Goal: Task Accomplishment & Management: Manage account settings

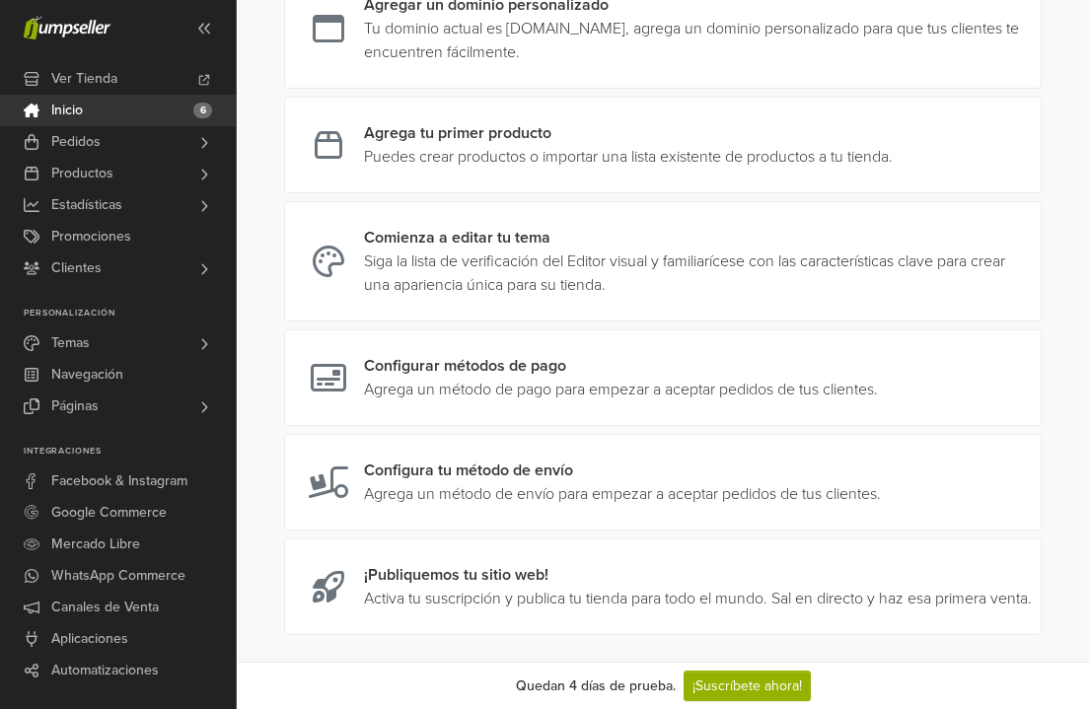
scroll to position [337, 0]
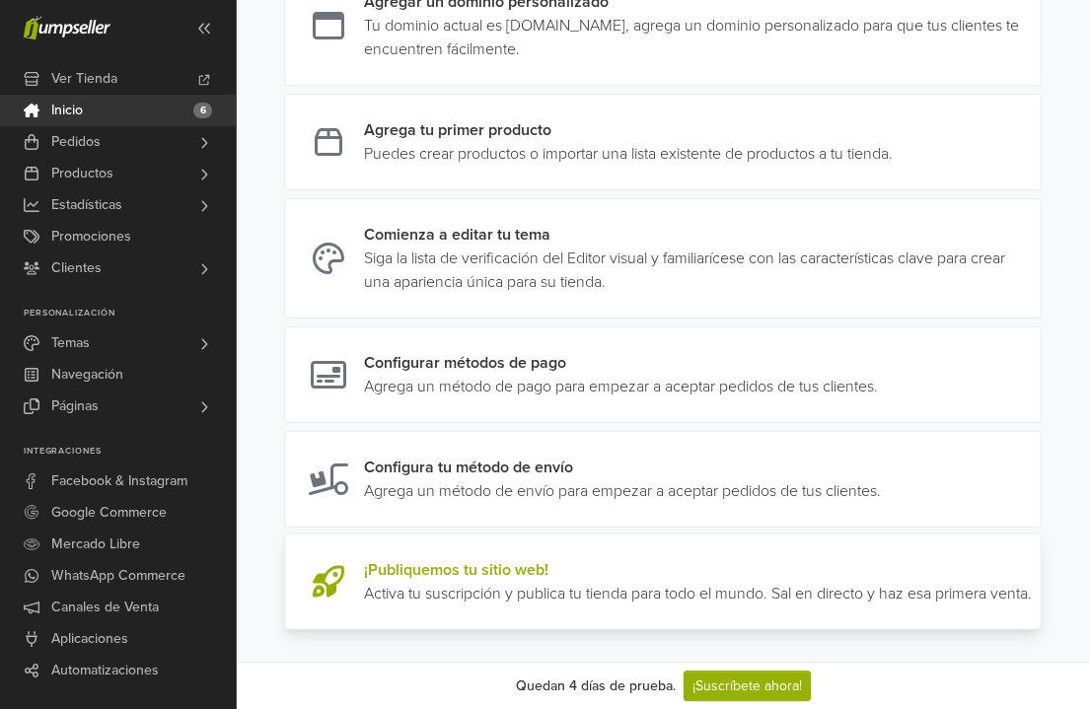
click at [1032, 598] on link at bounding box center [1032, 581] width 0 height 47
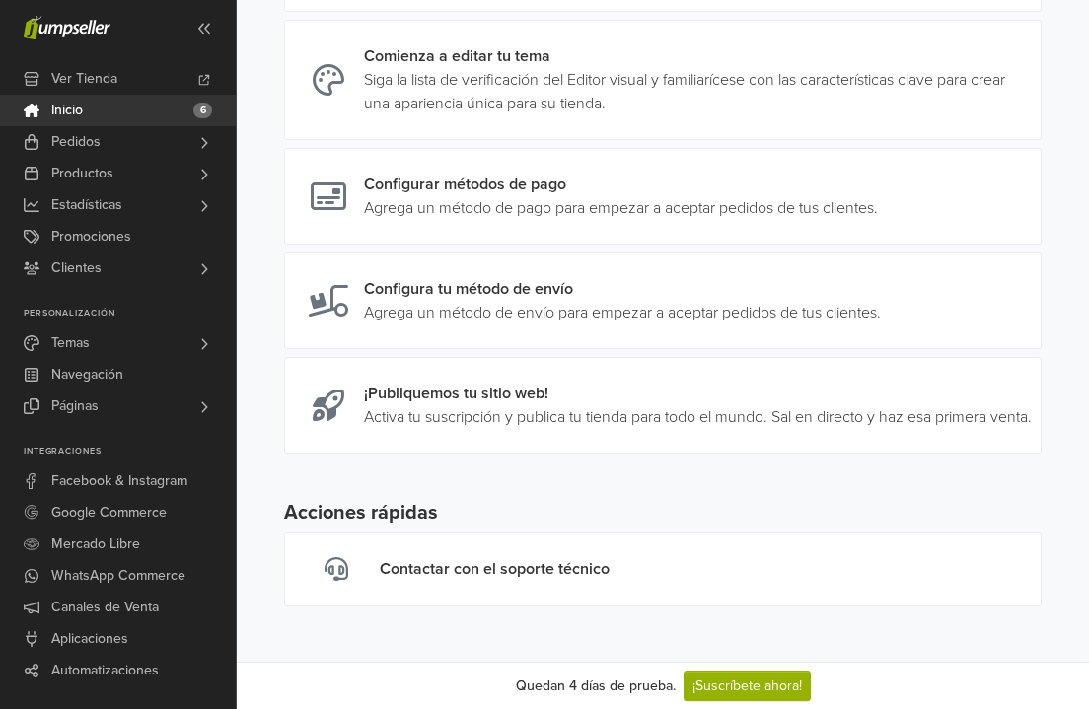
scroll to position [540, 0]
click at [742, 683] on link "¡Suscríbete ahora!" at bounding box center [747, 686] width 127 height 31
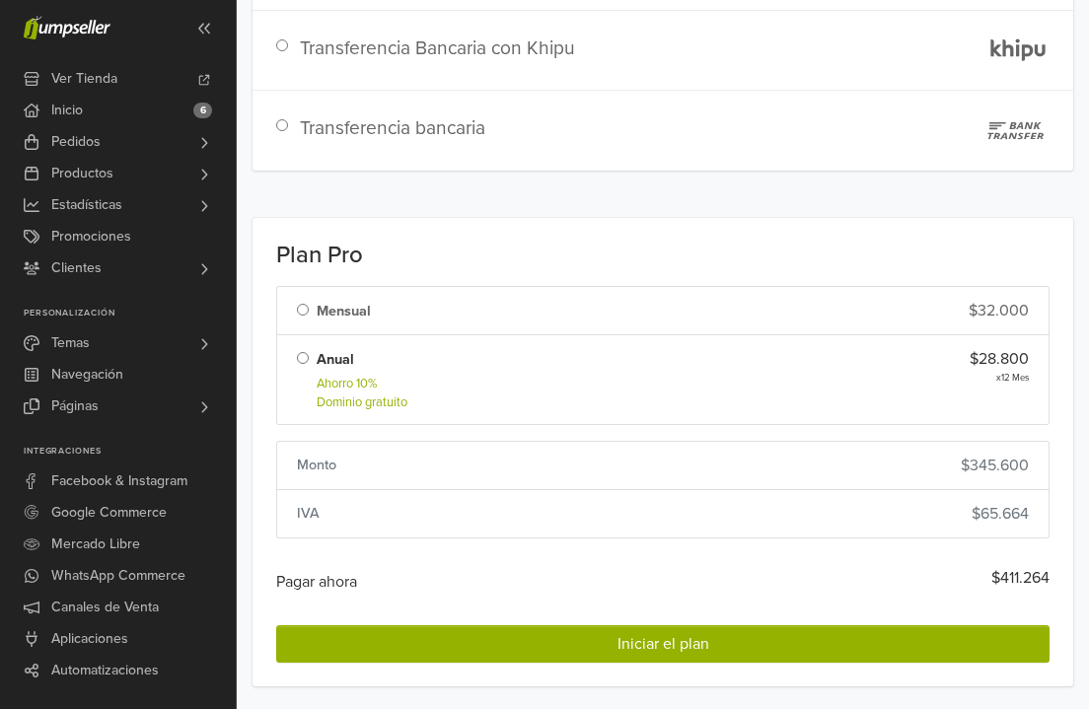
scroll to position [466, 0]
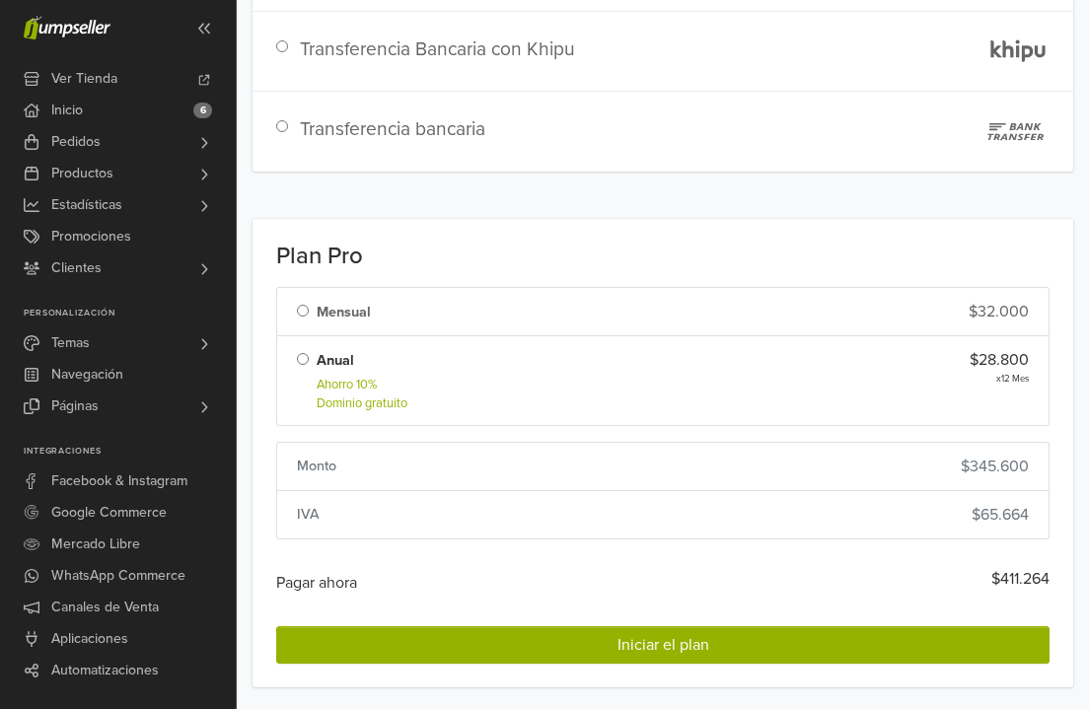
click at [375, 303] on li "Mensual $32.000" at bounding box center [662, 311] width 773 height 49
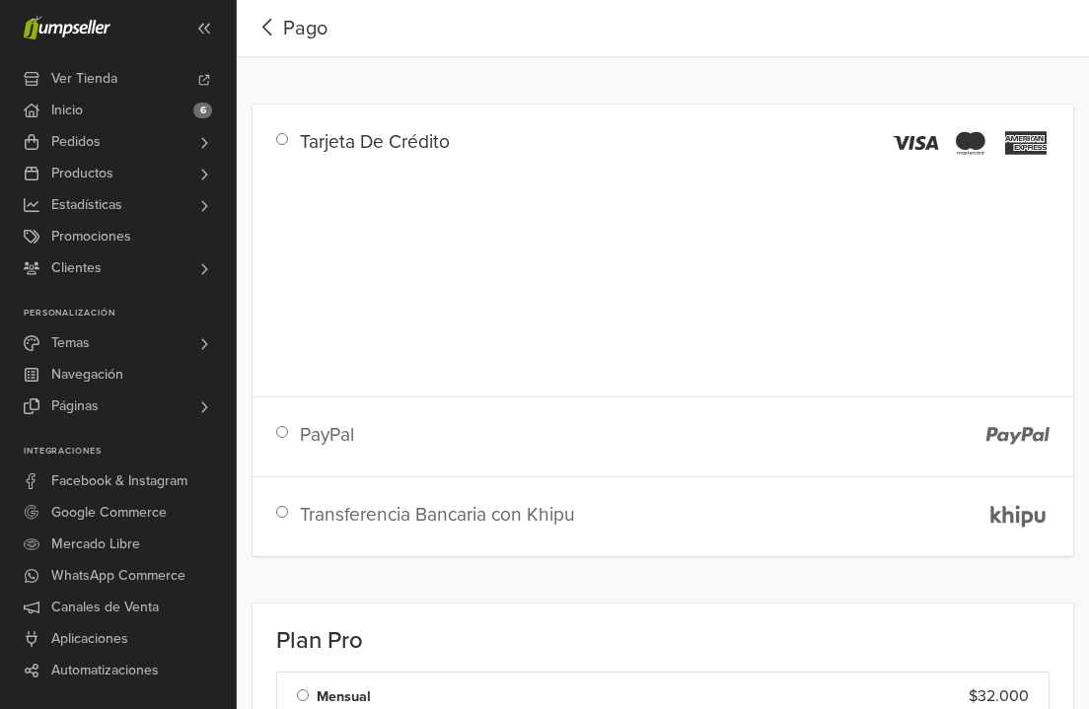
scroll to position [0, 0]
click at [272, 24] on icon "button" at bounding box center [268, 27] width 31 height 25
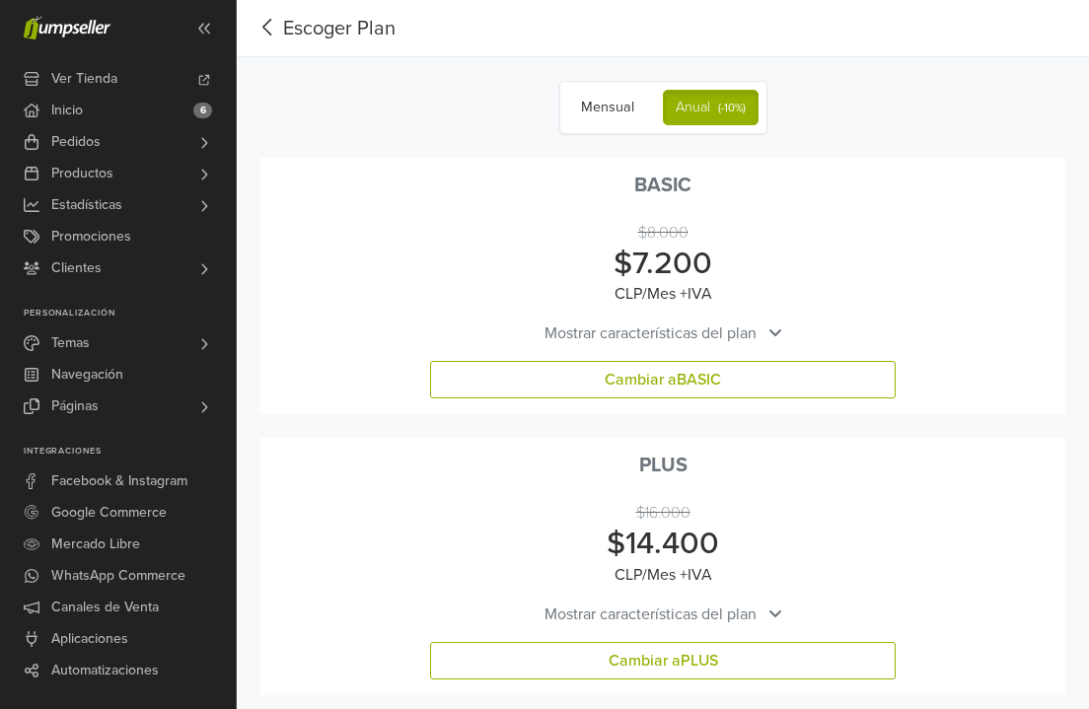
click at [662, 335] on span "Mostrar características del plan" at bounding box center [651, 334] width 212 height 24
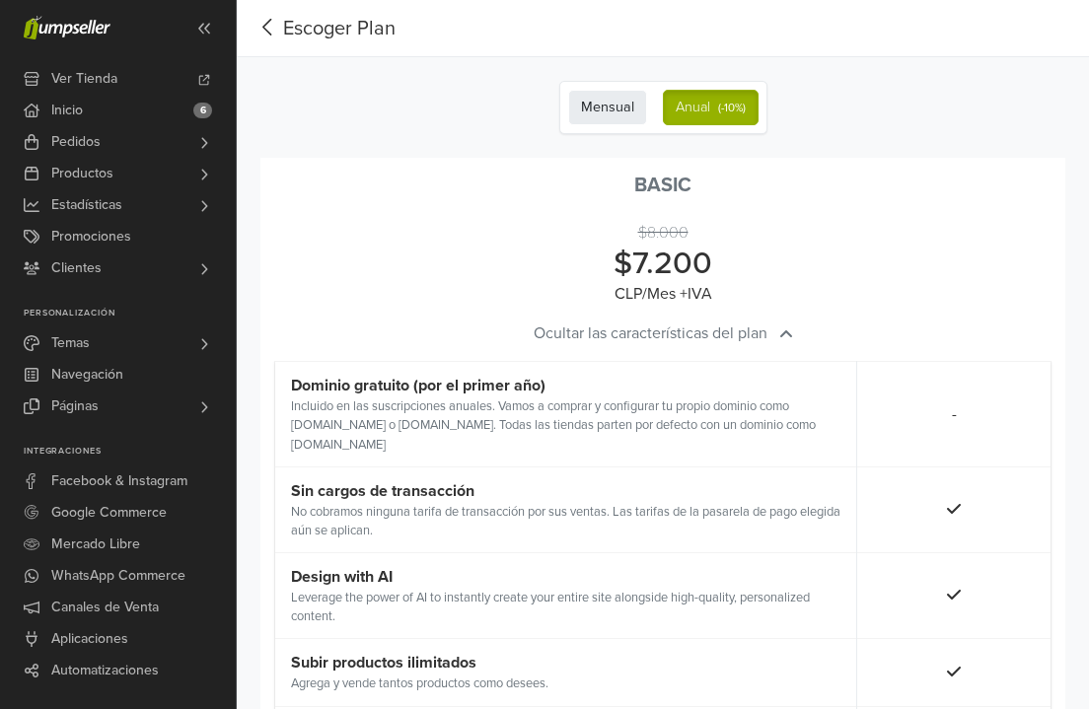
click at [616, 106] on label "Mensual" at bounding box center [607, 108] width 79 height 36
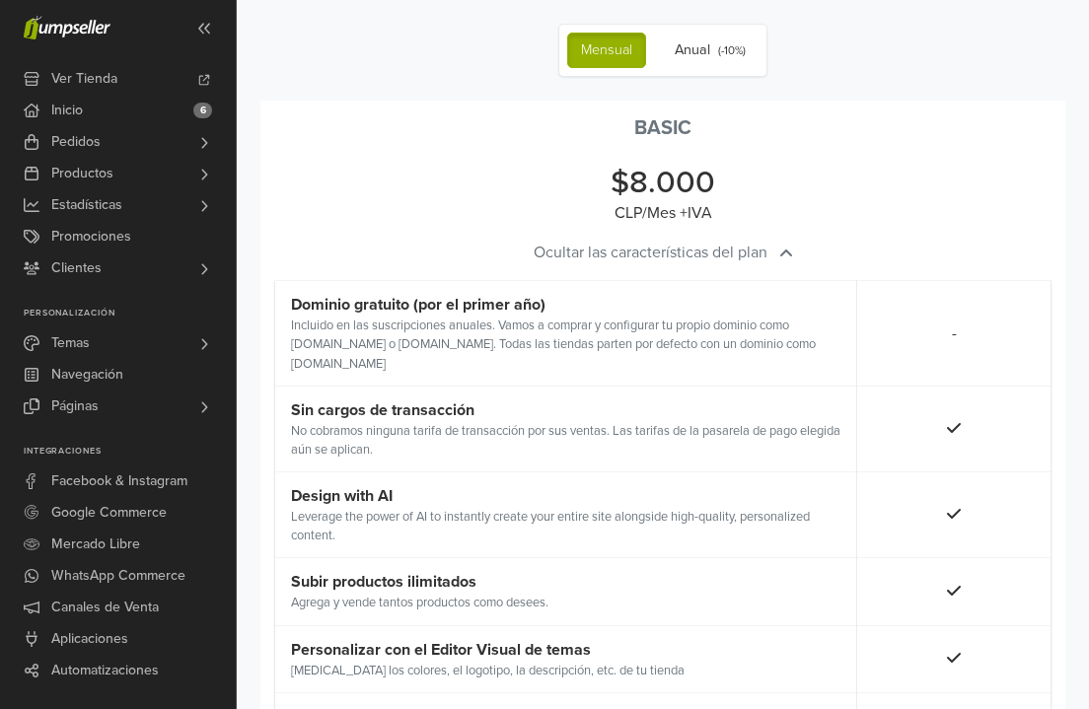
scroll to position [67, 0]
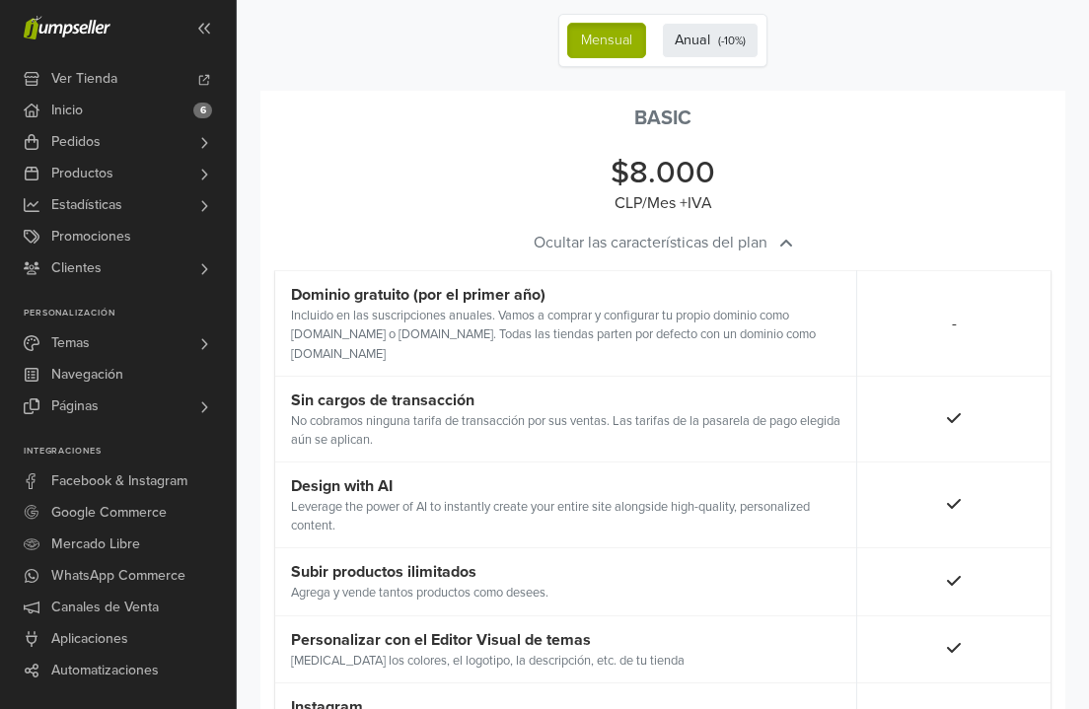
click at [688, 38] on label "Anual (- 10 %)" at bounding box center [710, 41] width 97 height 36
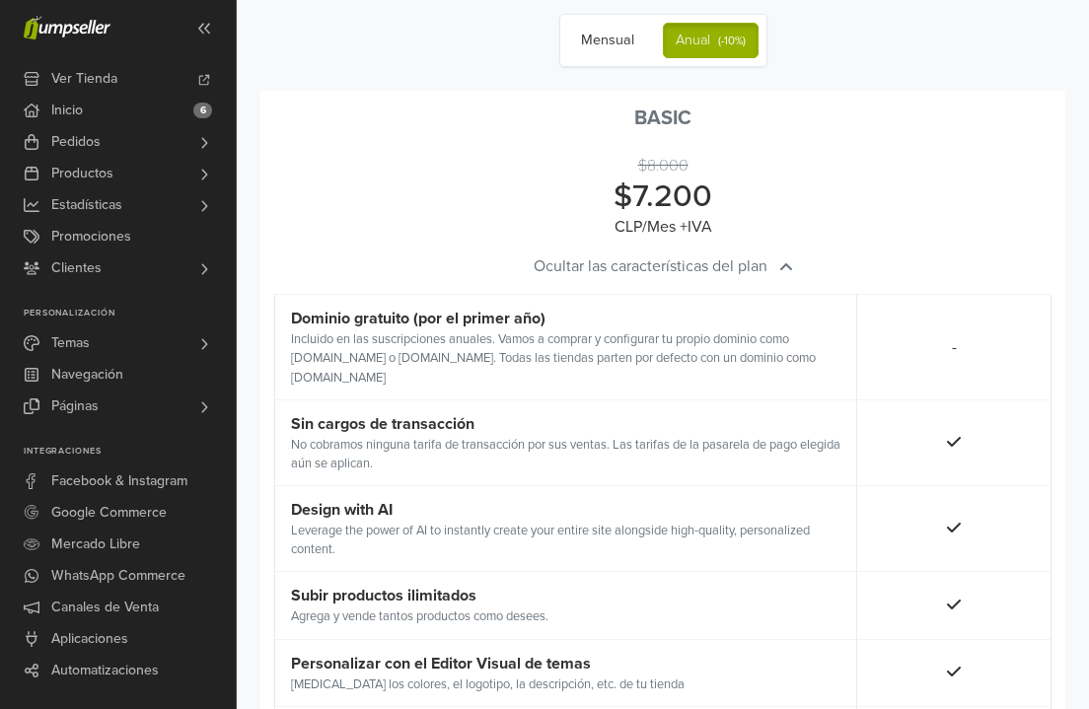
click at [682, 258] on span "Ocultar las características del plan" at bounding box center [651, 267] width 234 height 24
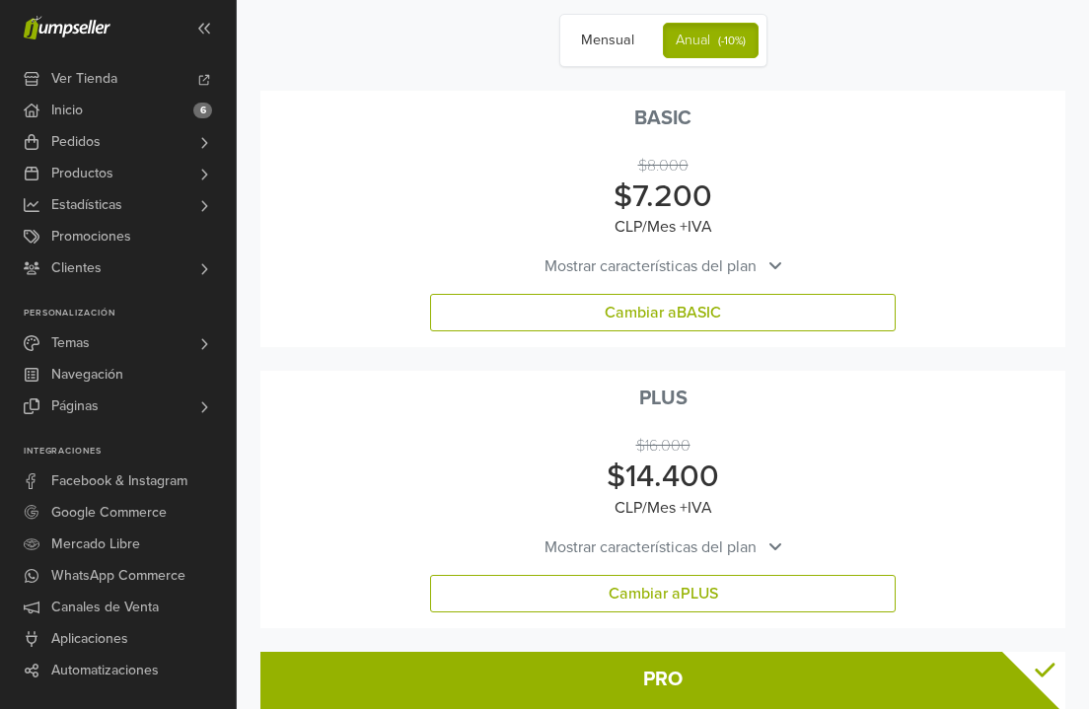
click at [682, 258] on span "Mostrar características del plan" at bounding box center [651, 267] width 212 height 24
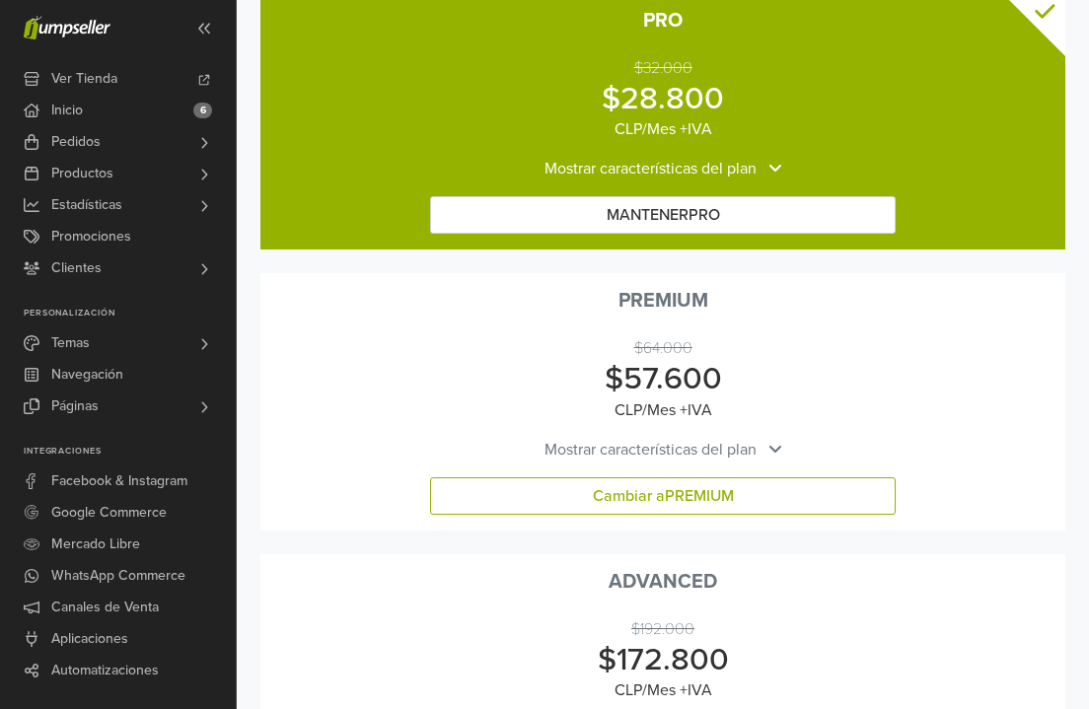
scroll to position [3813, 0]
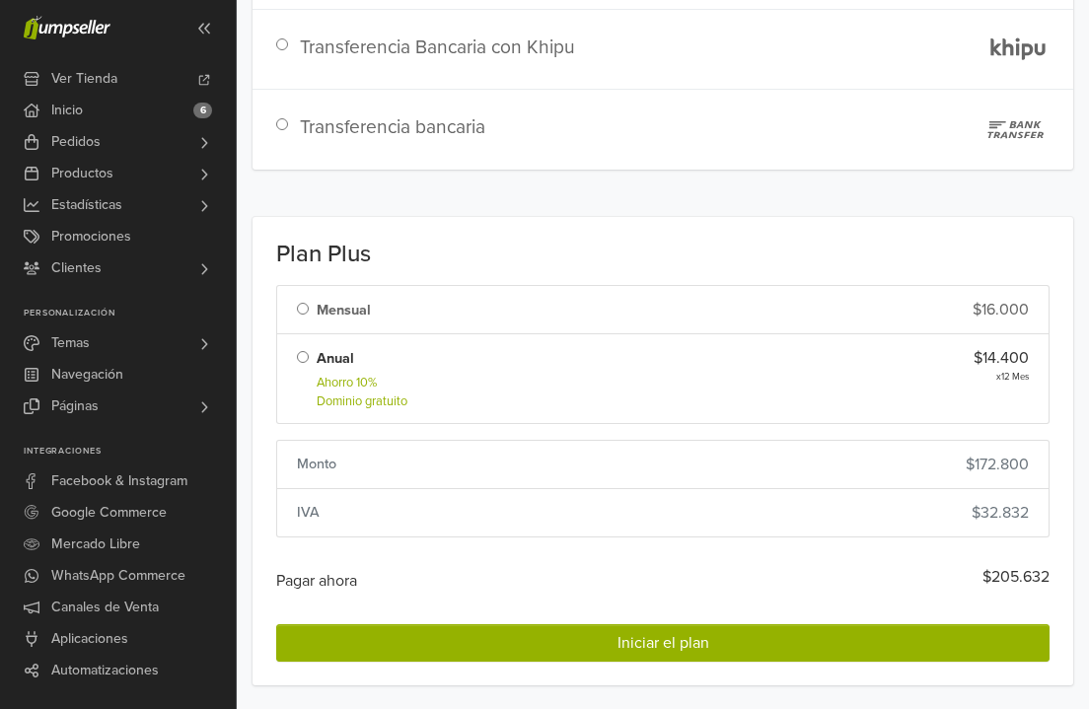
scroll to position [470, 0]
click at [628, 309] on li "Mensual $16.000" at bounding box center [662, 309] width 773 height 49
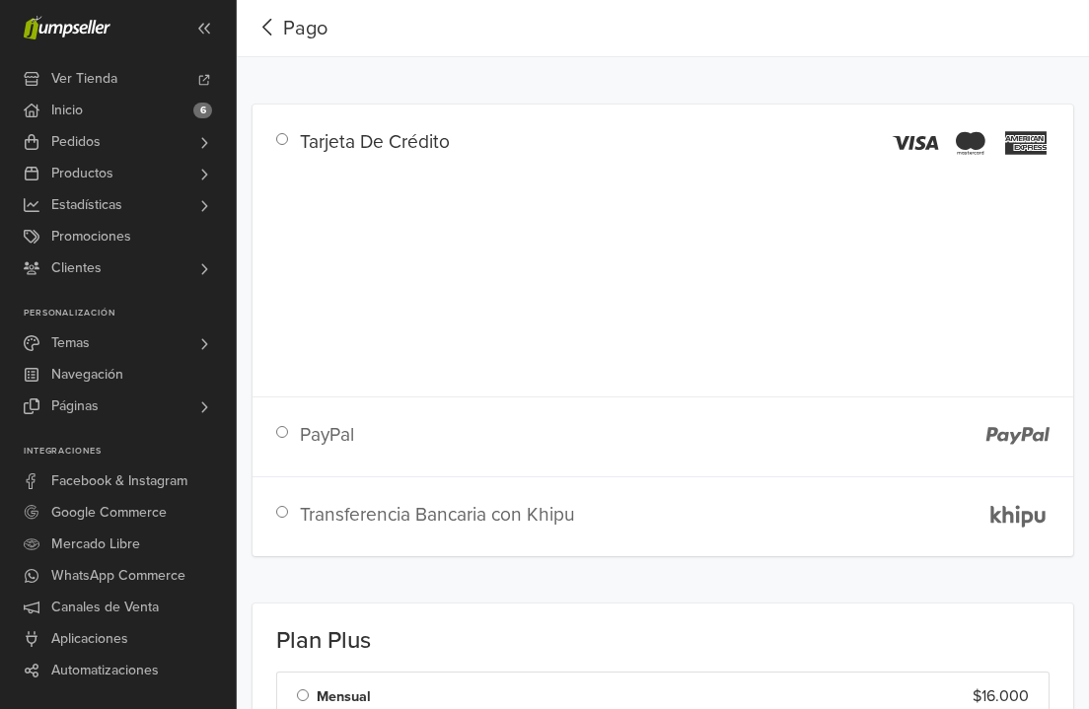
scroll to position [0, 0]
click at [267, 31] on icon "button" at bounding box center [266, 27] width 9 height 17
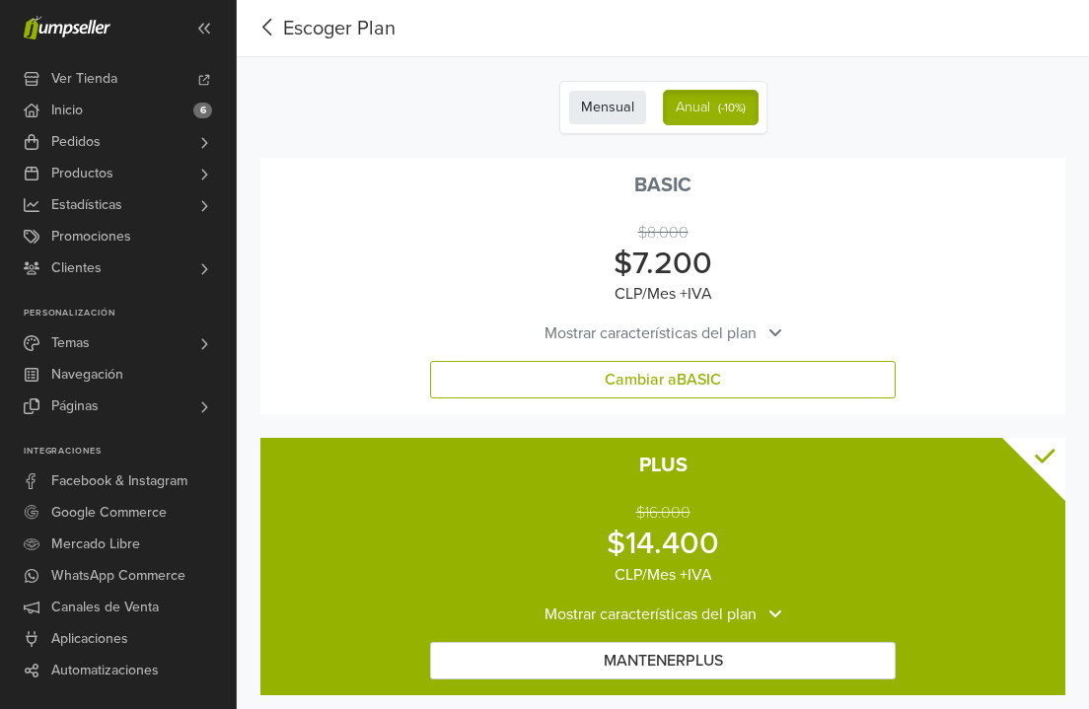
click at [612, 100] on label "Mensual" at bounding box center [607, 108] width 79 height 36
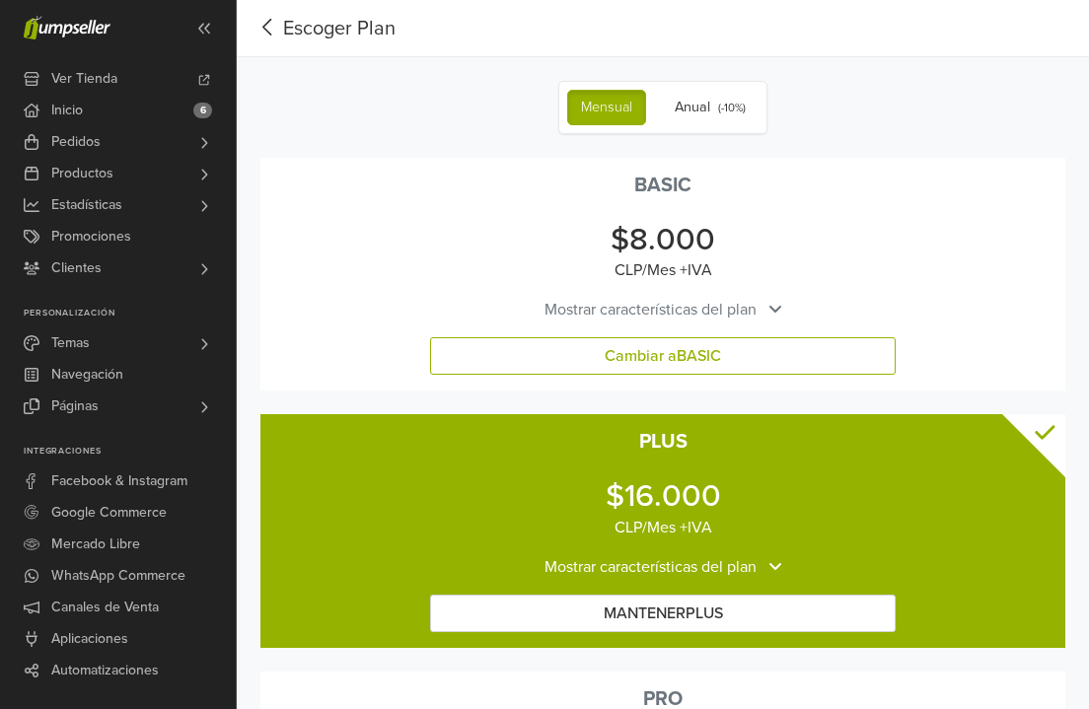
click at [755, 293] on div "BASIC $8.000 CLP / Mes + IVA" at bounding box center [662, 228] width 805 height 140
click at [756, 303] on span "Mostrar características del plan" at bounding box center [651, 310] width 212 height 24
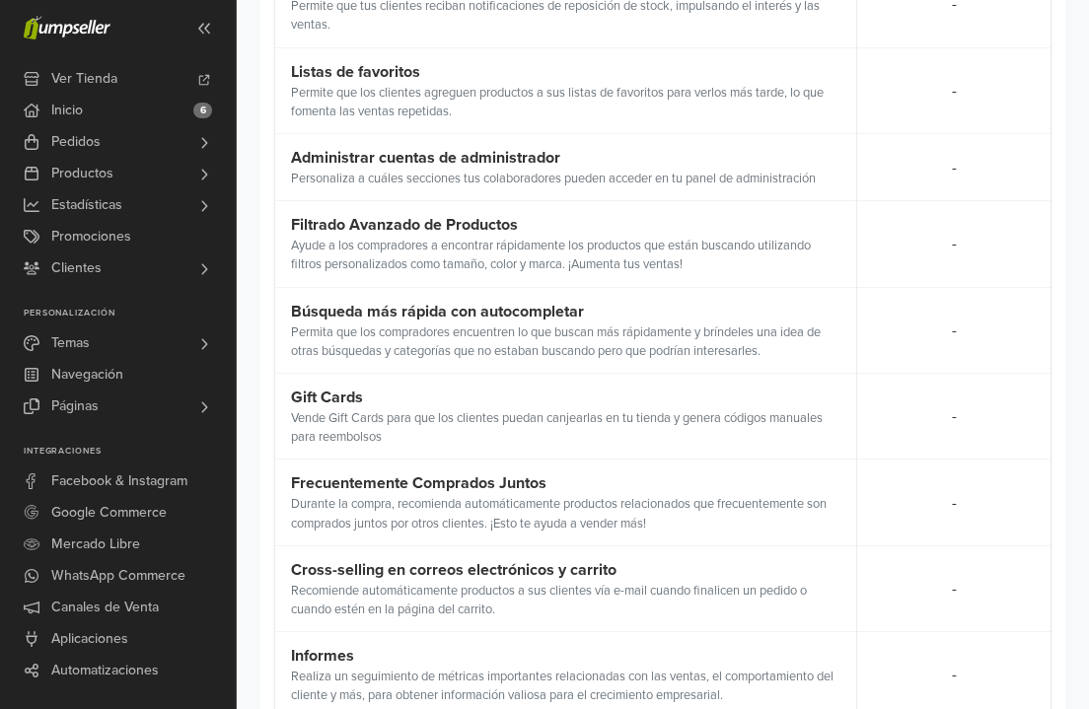
scroll to position [2175, 0]
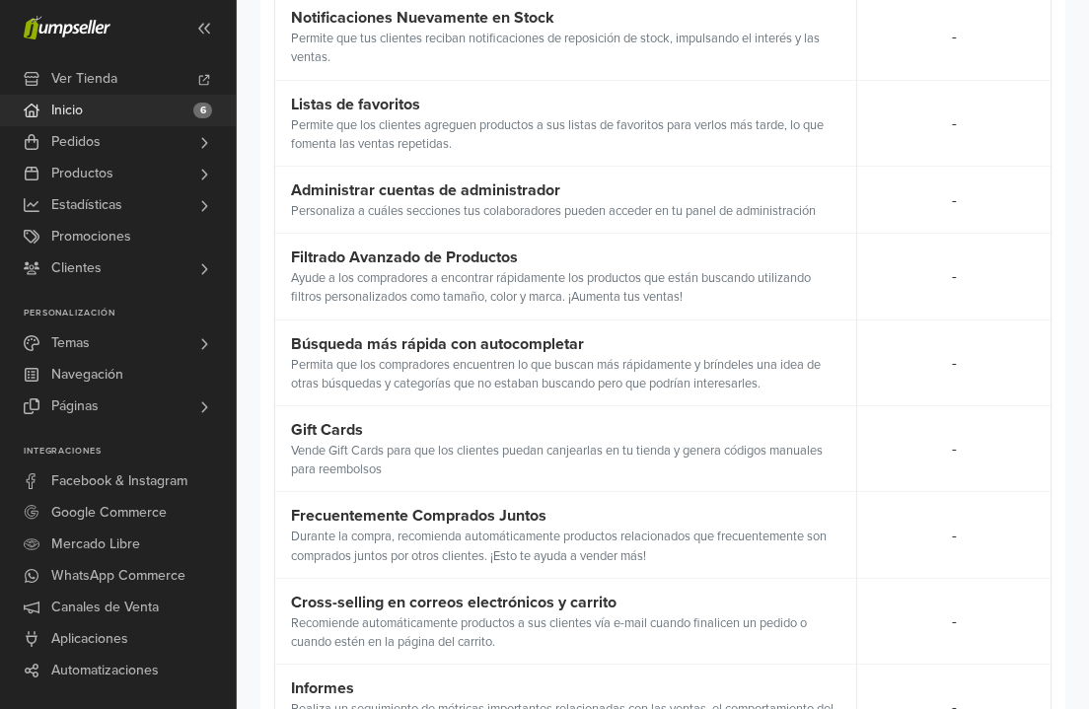
click at [110, 110] on link "Inicio 6" at bounding box center [118, 111] width 236 height 32
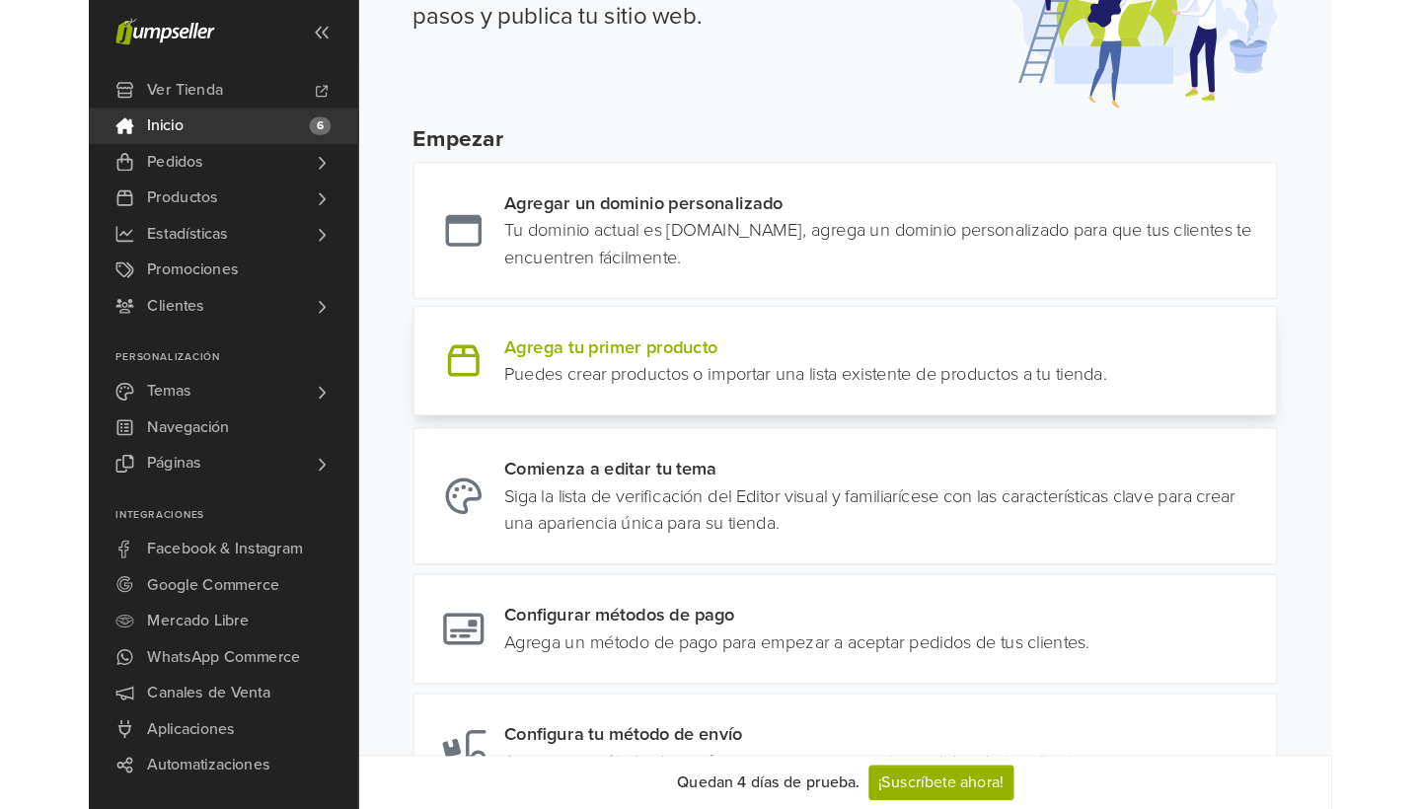
scroll to position [167, 0]
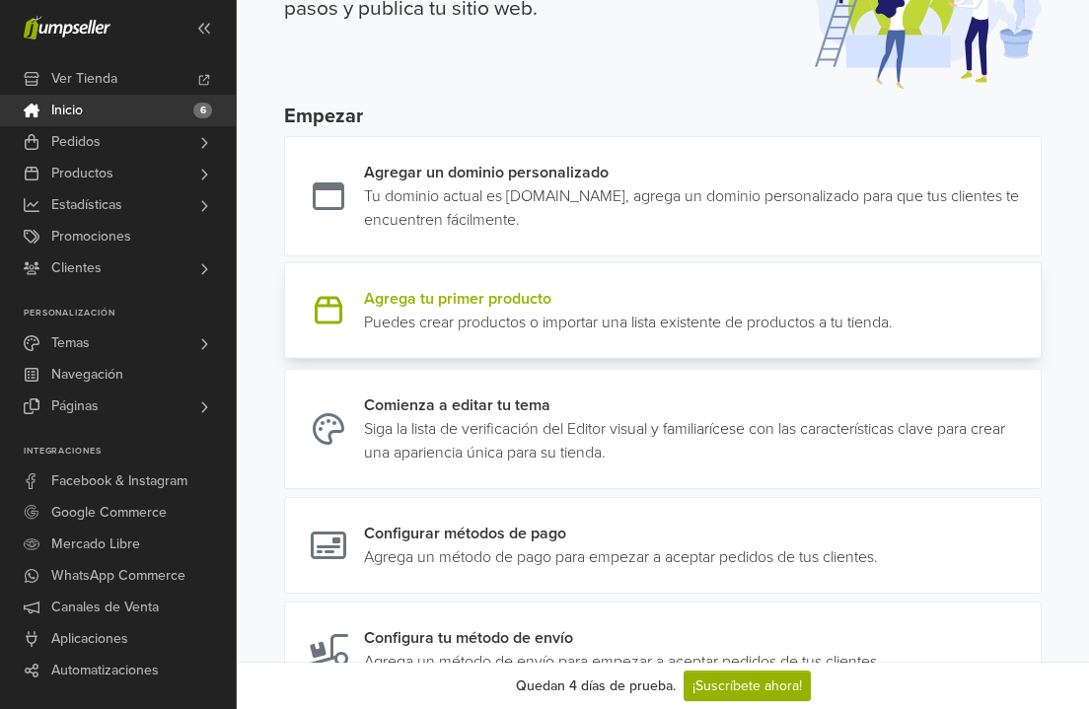
click at [893, 302] on link at bounding box center [893, 310] width 0 height 47
